Goal: Task Accomplishment & Management: Complete application form

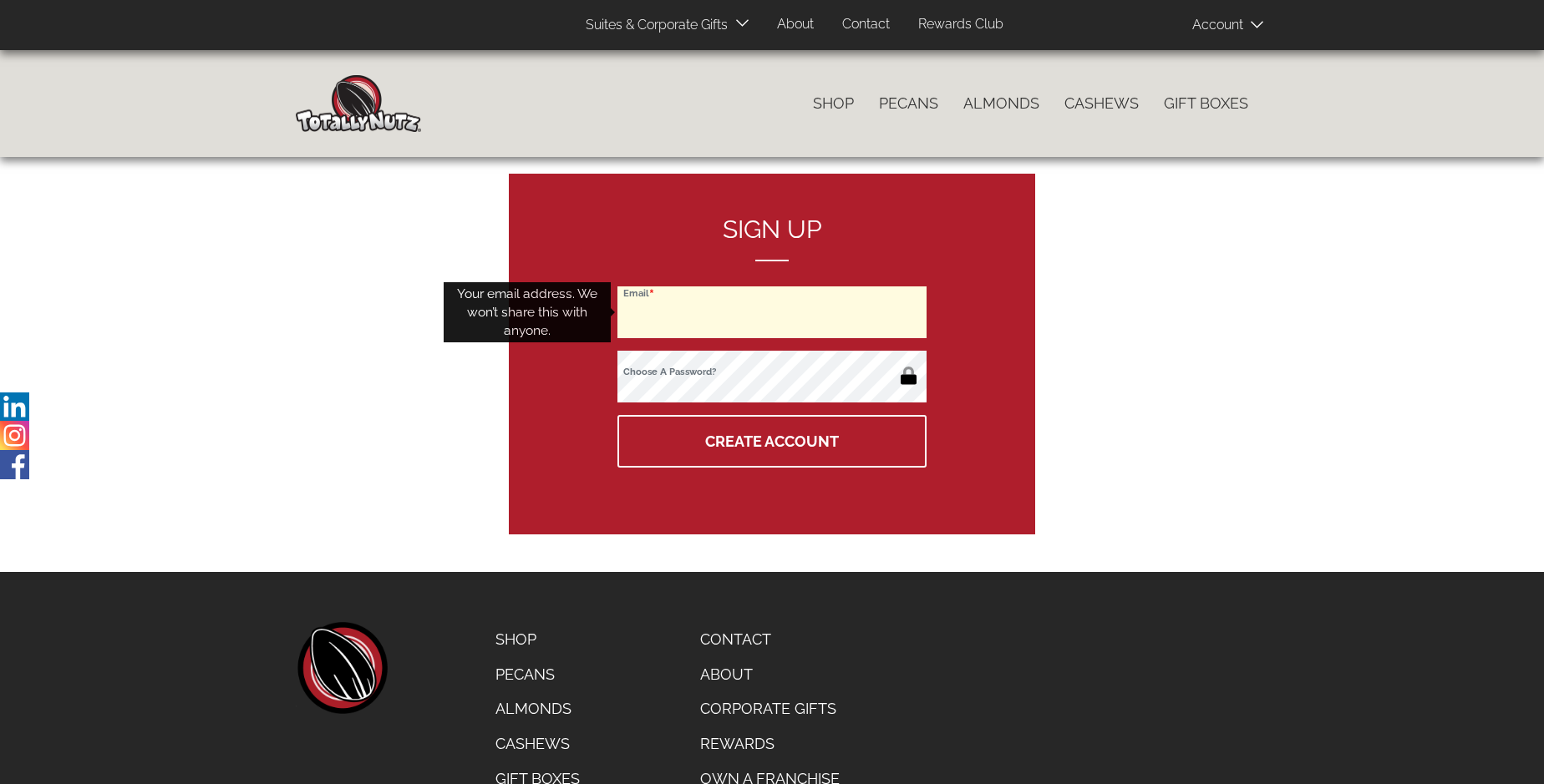
click at [772, 313] on input "Email" at bounding box center [772, 312] width 309 height 51
type input "[EMAIL_ADDRESS][DOMAIN_NAME]"
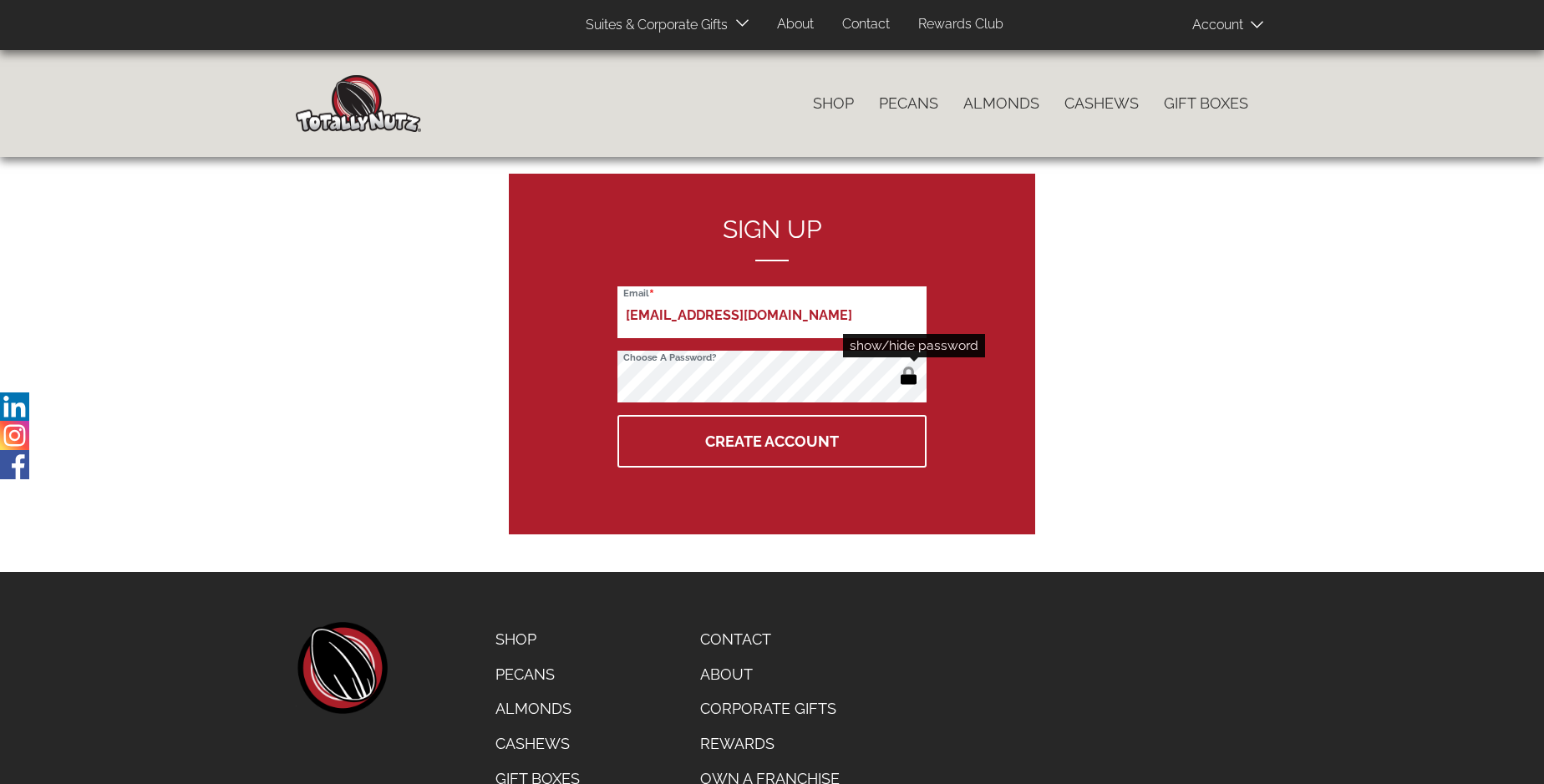
click at [908, 378] on button "button" at bounding box center [908, 377] width 28 height 27
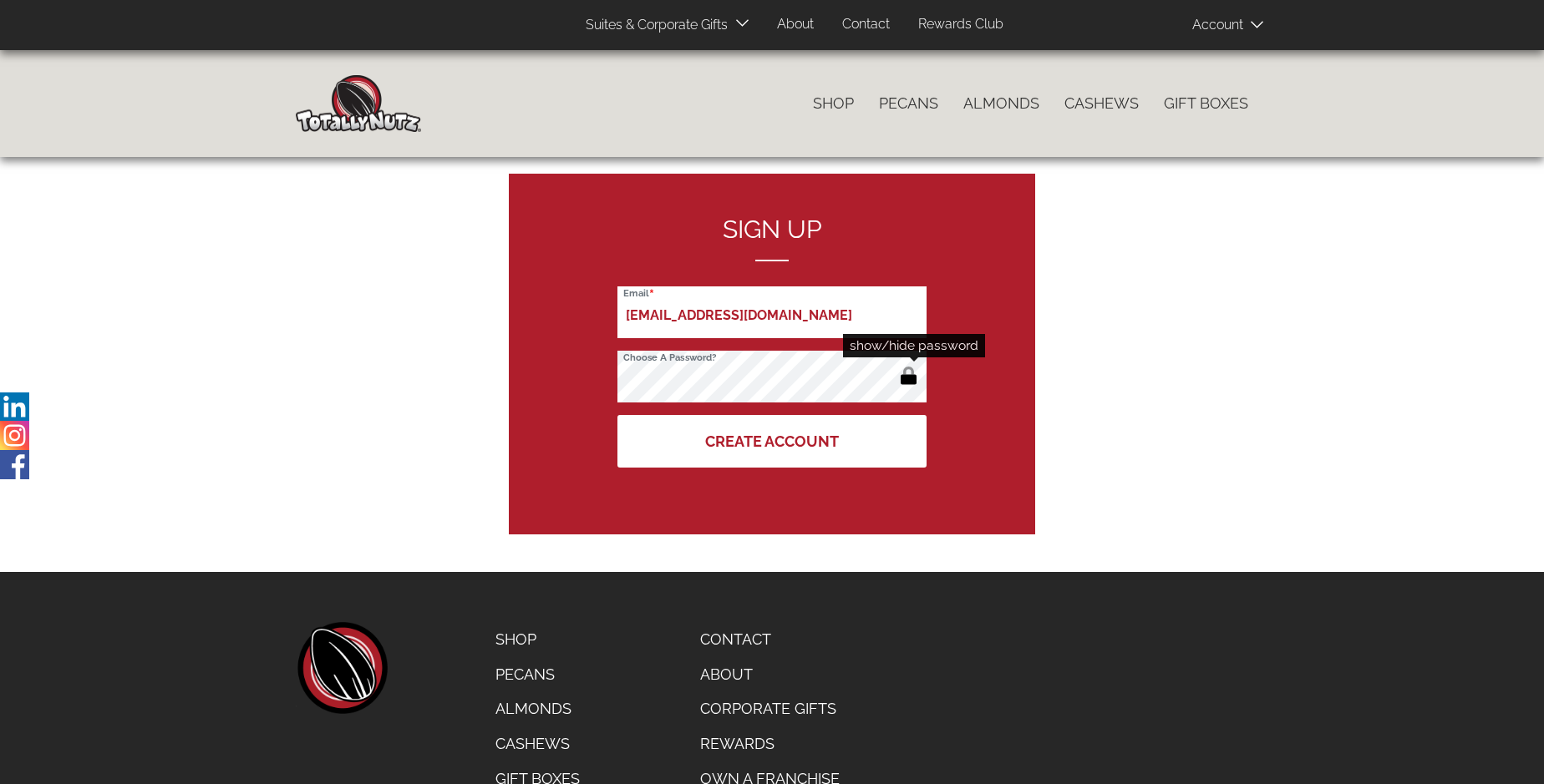
click at [772, 441] on button "Create Account" at bounding box center [772, 441] width 309 height 52
